Goal: Find contact information

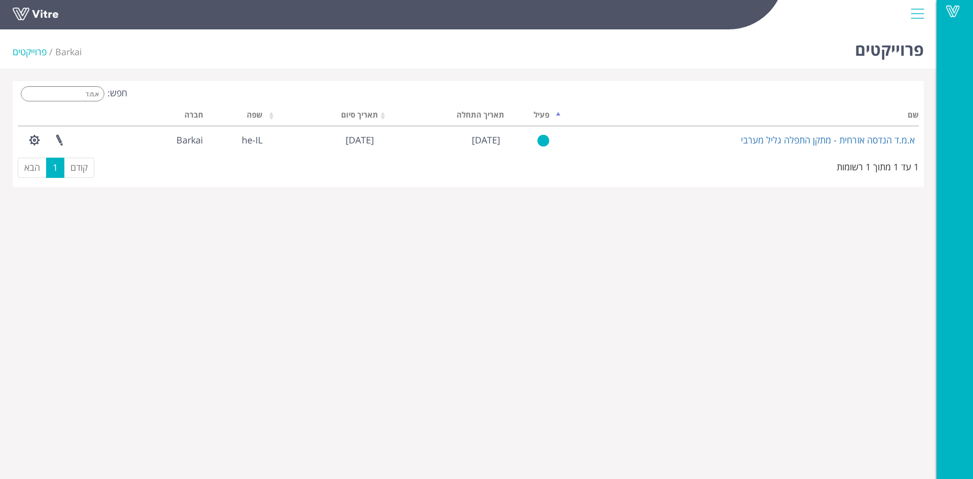
drag, startPoint x: 77, startPoint y: 94, endPoint x: 154, endPoint y: 92, distance: 76.5
click at [154, 92] on div "חפש: א.מ.ד" at bounding box center [239, 95] width 443 height 18
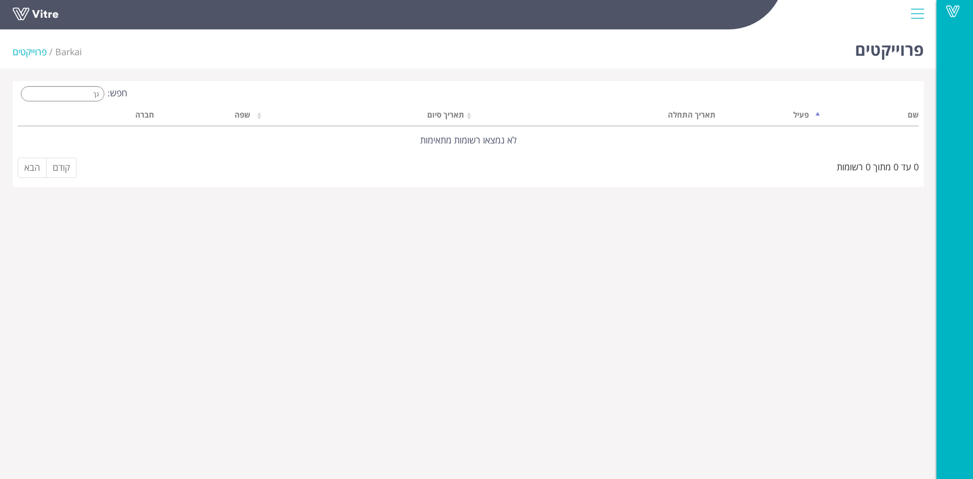
type input "ג"
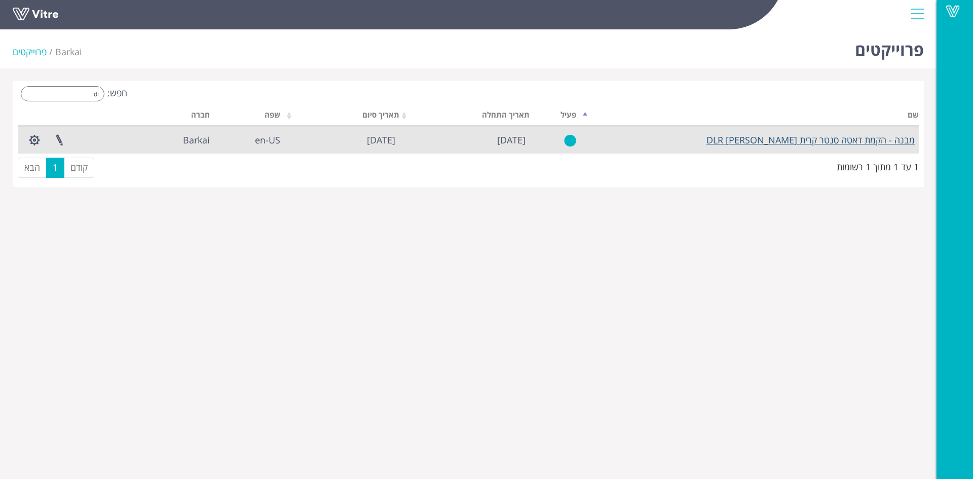
type input "dl"
click at [792, 140] on link "מבנה - הקמת דאטה סנטר קרית [PERSON_NAME] DLR" at bounding box center [810, 140] width 208 height 12
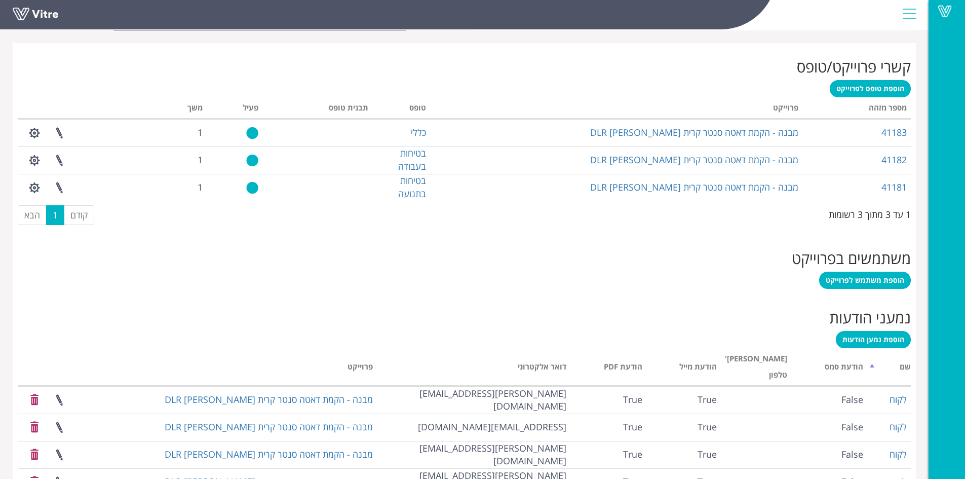
scroll to position [576, 0]
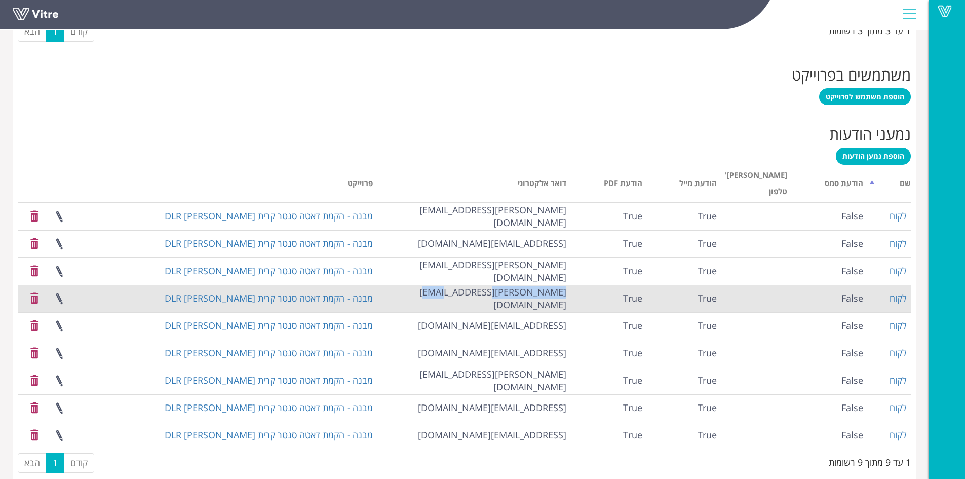
drag, startPoint x: 487, startPoint y: 281, endPoint x: 569, endPoint y: 282, distance: 81.6
click at [569, 285] on td "Michaely@wxg.co.il" at bounding box center [474, 298] width 194 height 27
copy td "Michaely@wxg.co.il"
